Goal: Find specific page/section

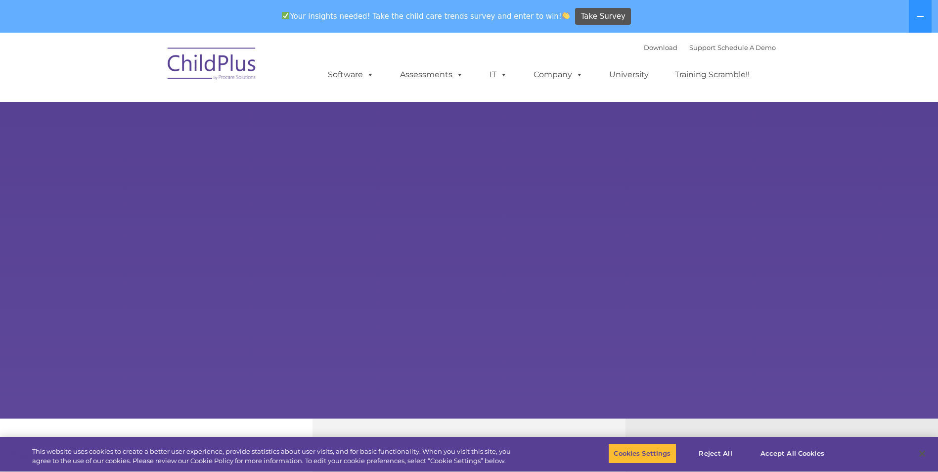
select select "MEDIUM"
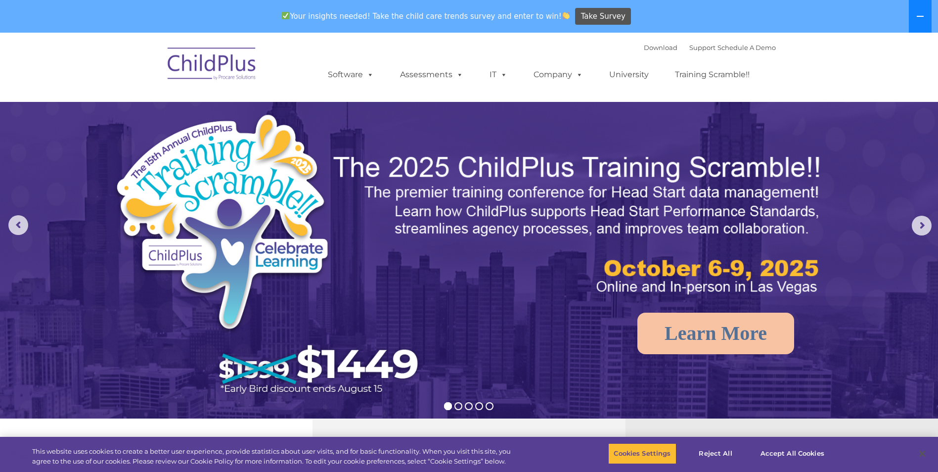
click at [916, 16] on icon at bounding box center [920, 16] width 8 height 8
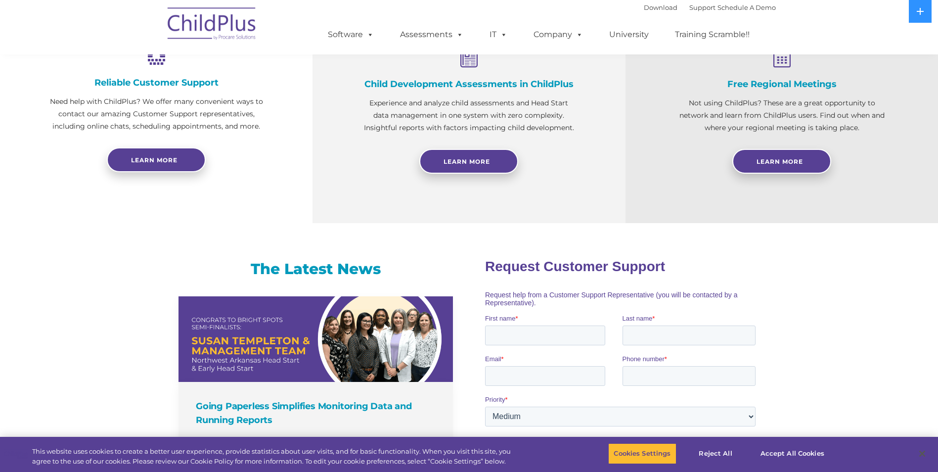
scroll to position [395, 0]
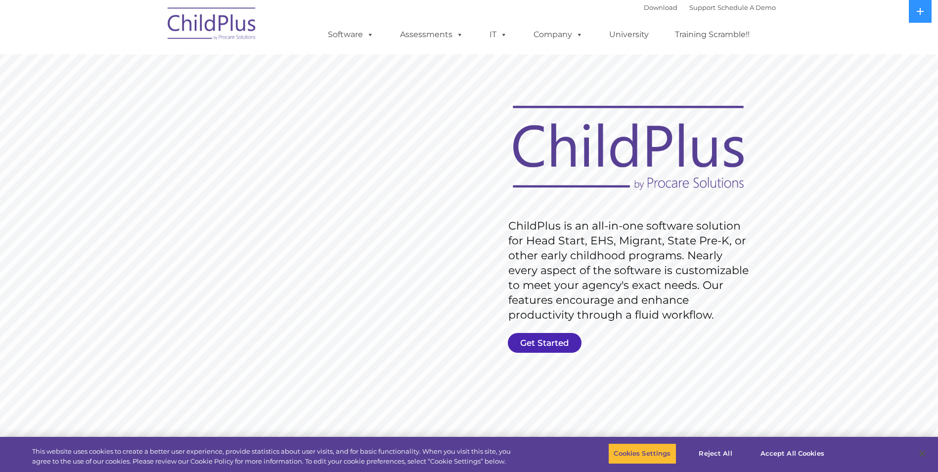
click at [533, 343] on link "Get Started" at bounding box center [545, 343] width 74 height 20
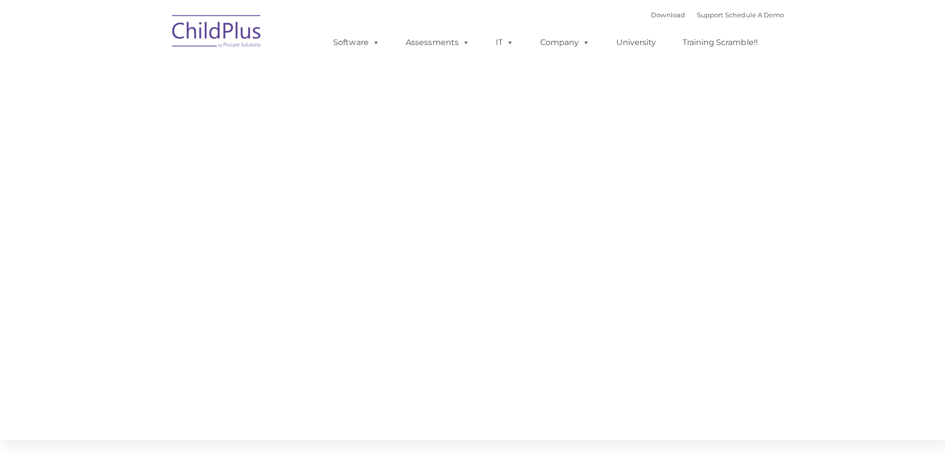
type input ""
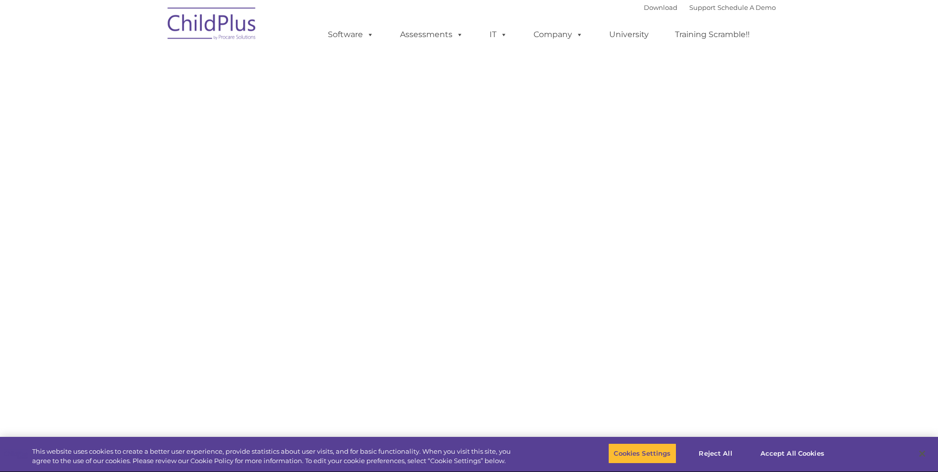
select select "MEDIUM"
